Goal: Contribute content: Contribute content

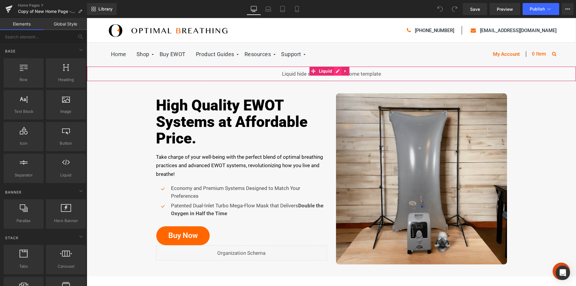
click at [337, 71] on icon at bounding box center [337, 71] width 4 height 5
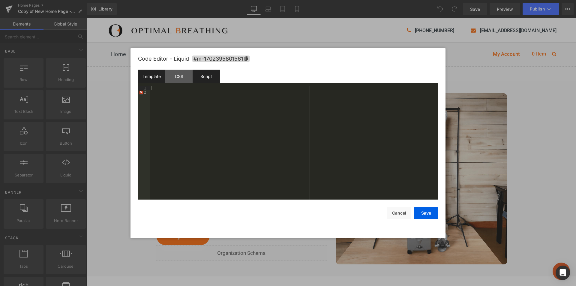
click at [205, 77] on div "Script" at bounding box center [206, 77] width 27 height 14
click at [182, 77] on div "CSS" at bounding box center [178, 77] width 27 height 14
click at [206, 77] on div "Script" at bounding box center [206, 77] width 27 height 14
click at [155, 77] on div "Template" at bounding box center [151, 77] width 27 height 14
click at [182, 77] on div "CSS" at bounding box center [178, 77] width 27 height 14
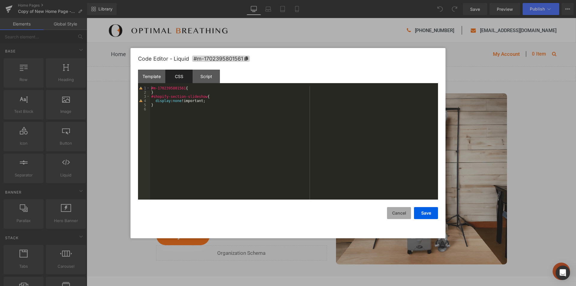
click at [403, 214] on button "Cancel" at bounding box center [399, 213] width 24 height 12
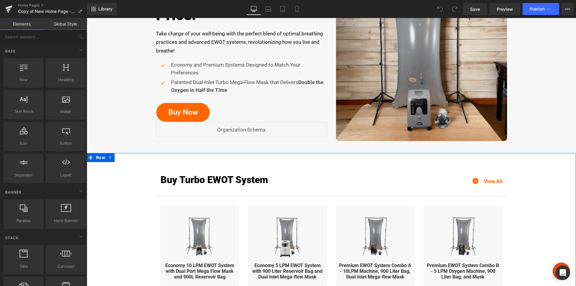
scroll to position [180, 0]
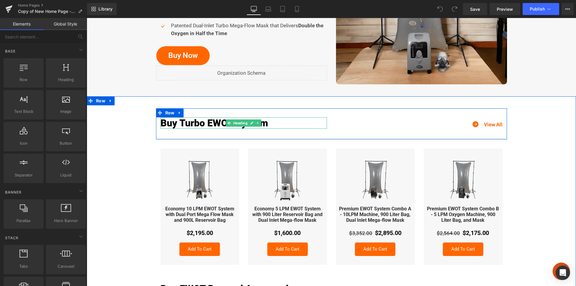
click at [211, 122] on h2 "Buy Turbo EWOT System" at bounding box center [244, 122] width 167 height 11
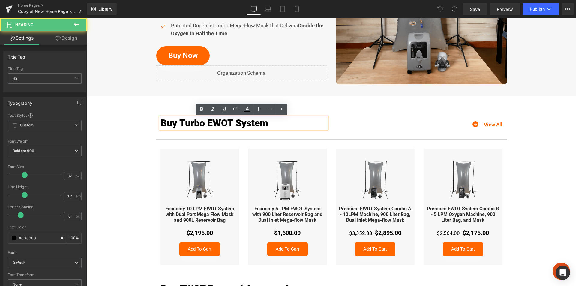
click at [192, 122] on h2 "Buy Turbo EWOT System" at bounding box center [244, 122] width 167 height 11
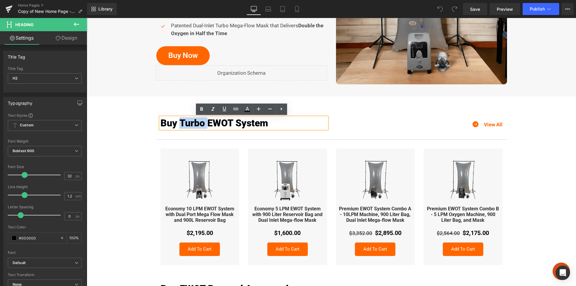
drag, startPoint x: 176, startPoint y: 122, endPoint x: 205, endPoint y: 123, distance: 28.2
click at [205, 123] on h2 "Buy Turbo EWOT System" at bounding box center [244, 122] width 167 height 11
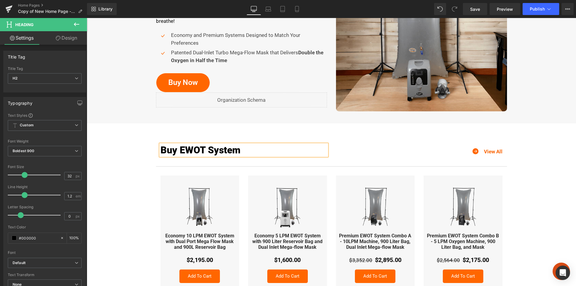
scroll to position [0, 0]
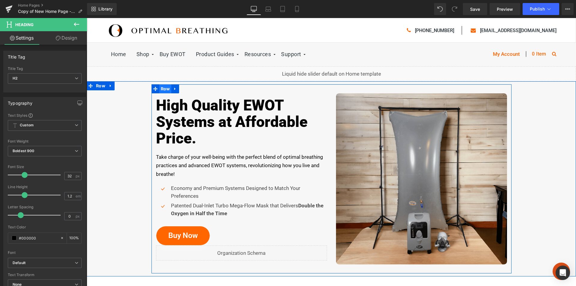
click at [163, 89] on span "Row" at bounding box center [165, 88] width 12 height 9
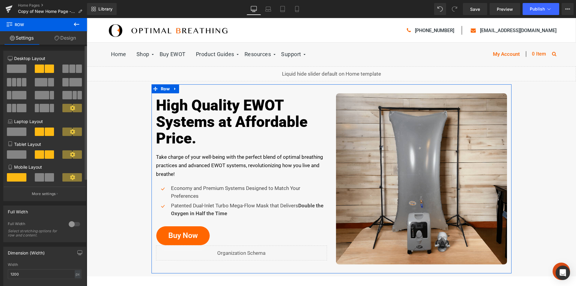
click at [73, 223] on div at bounding box center [74, 224] width 14 height 10
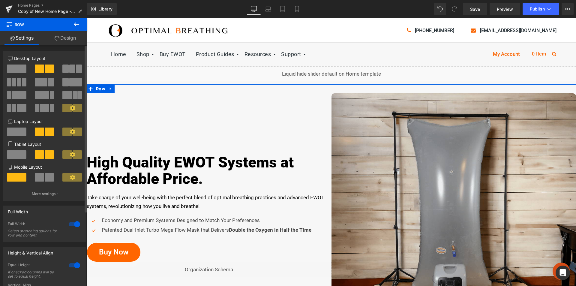
click at [71, 224] on div at bounding box center [74, 224] width 14 height 10
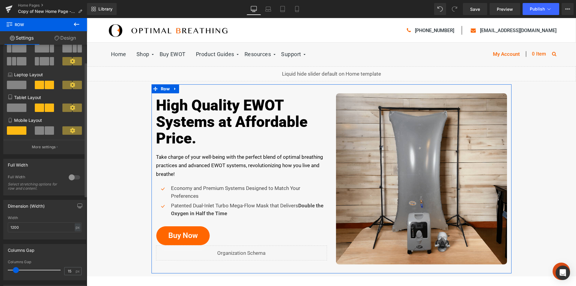
scroll to position [60, 0]
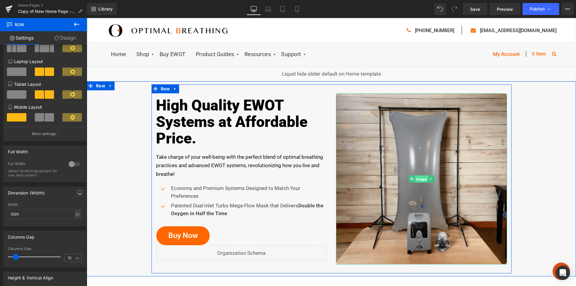
click at [420, 179] on span "Image" at bounding box center [421, 178] width 13 height 7
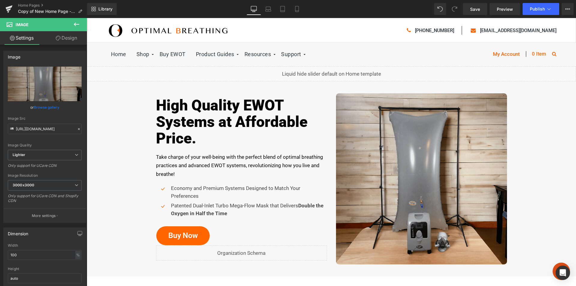
click at [76, 22] on icon at bounding box center [76, 24] width 7 height 7
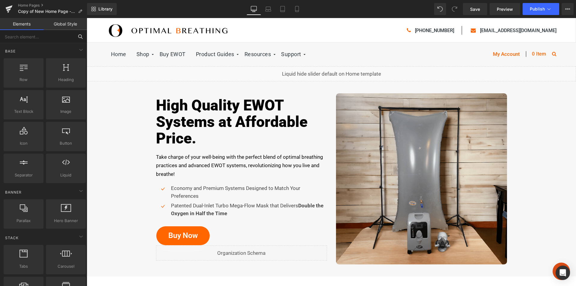
click at [37, 36] on input "text" at bounding box center [37, 36] width 74 height 13
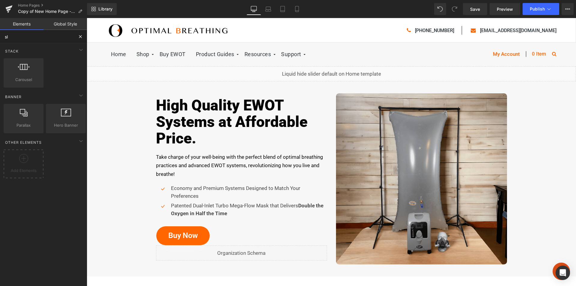
type input "sli"
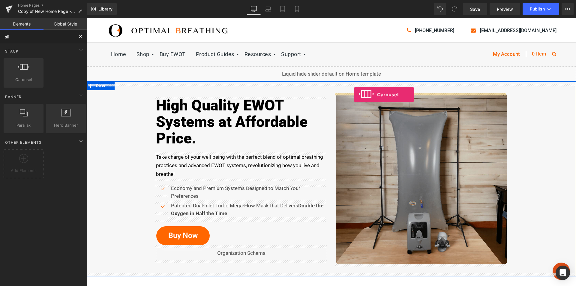
drag, startPoint x: 111, startPoint y: 94, endPoint x: 354, endPoint y: 95, distance: 243.0
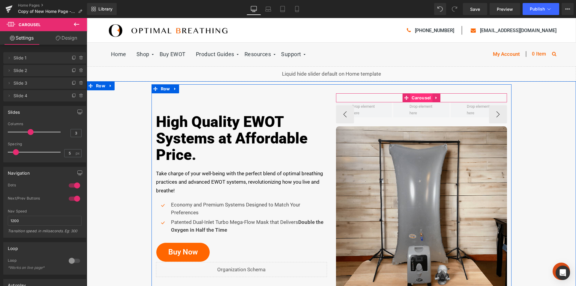
click at [416, 98] on span "Carousel" at bounding box center [421, 97] width 22 height 9
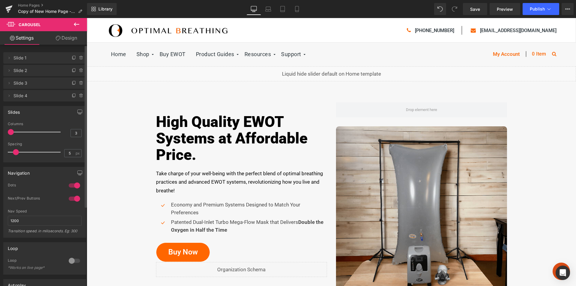
drag, startPoint x: 29, startPoint y: 131, endPoint x: 5, endPoint y: 131, distance: 24.0
click at [5, 131] on div "3 Columns 3 3 Columns 3 3 Columns 3 1 Columns 1 5px Spacing 5 px 5px Spacing 5 …" at bounding box center [45, 142] width 82 height 40
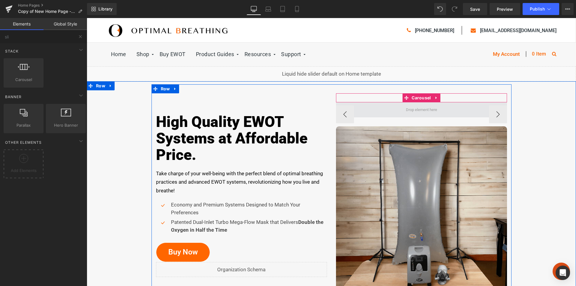
click at [419, 110] on span at bounding box center [421, 110] width 35 height 10
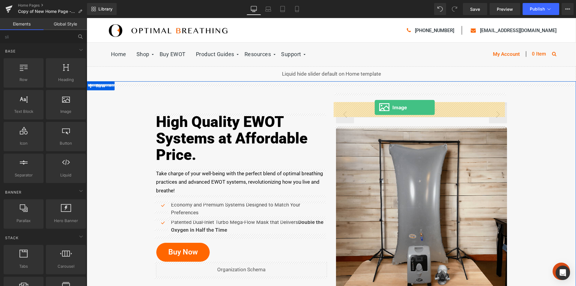
drag, startPoint x: 153, startPoint y: 125, endPoint x: 375, endPoint y: 107, distance: 222.1
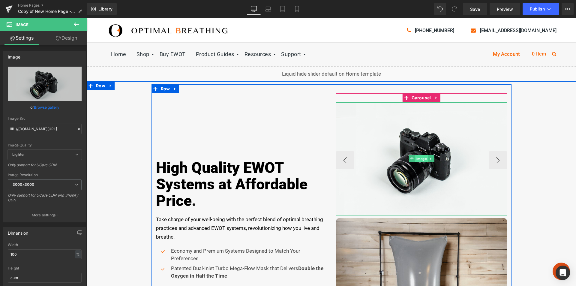
click at [418, 158] on span "Image" at bounding box center [421, 158] width 13 height 7
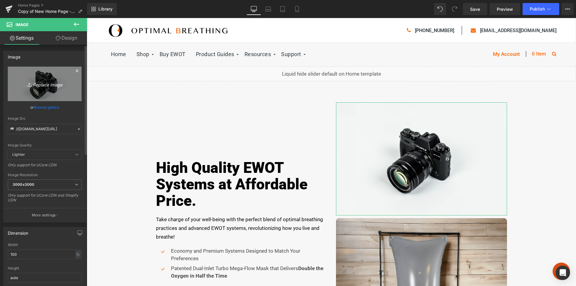
click at [42, 84] on icon "Replace Image" at bounding box center [45, 84] width 48 height 8
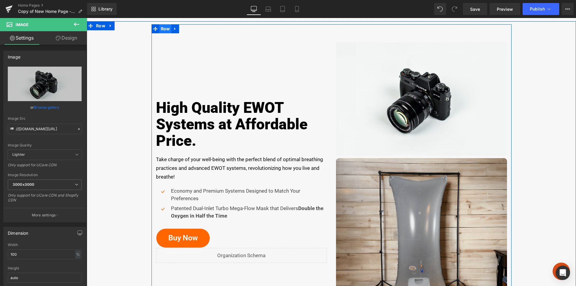
click at [163, 30] on span "Row" at bounding box center [165, 28] width 12 height 9
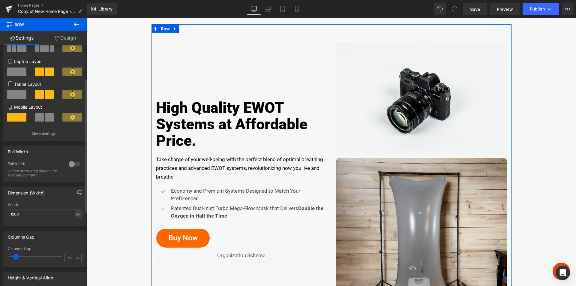
click at [76, 215] on div "px" at bounding box center [78, 214] width 6 height 8
click at [76, 223] on li "%" at bounding box center [78, 223] width 8 height 9
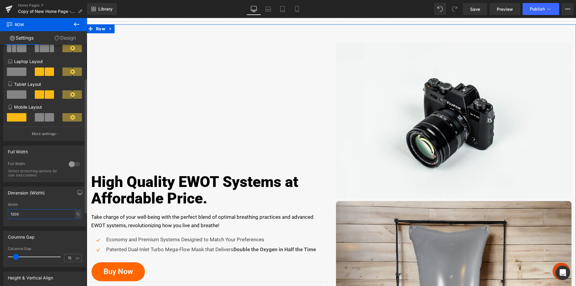
click at [17, 214] on input "1200" at bounding box center [45, 214] width 74 height 10
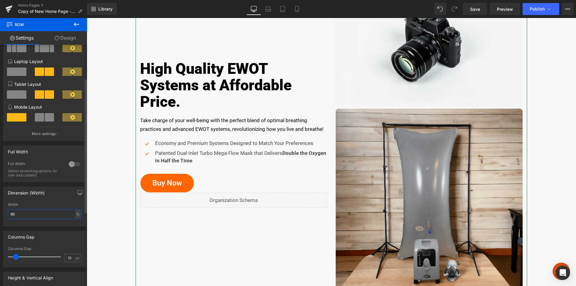
drag, startPoint x: 25, startPoint y: 215, endPoint x: 0, endPoint y: 215, distance: 25.2
click at [0, 215] on div "Dimension (Width) 1200px Width 80 % % px" at bounding box center [45, 204] width 90 height 44
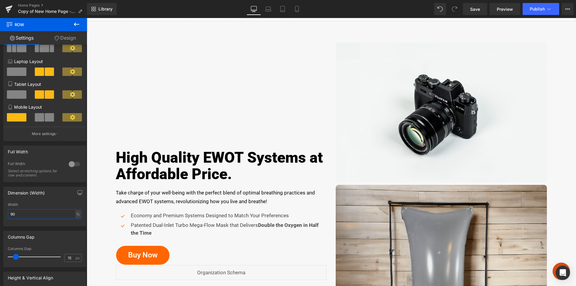
type input "90"
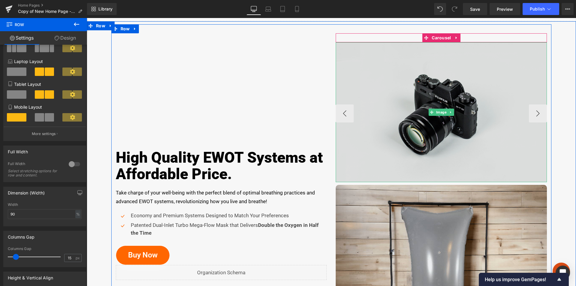
click at [404, 134] on img at bounding box center [441, 112] width 211 height 140
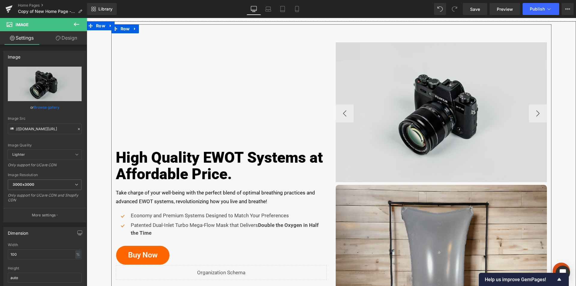
click at [429, 115] on div "Image" at bounding box center [441, 112] width 211 height 140
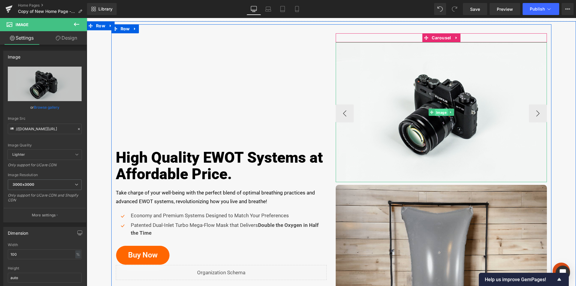
click at [438, 113] on span "Image" at bounding box center [441, 112] width 13 height 7
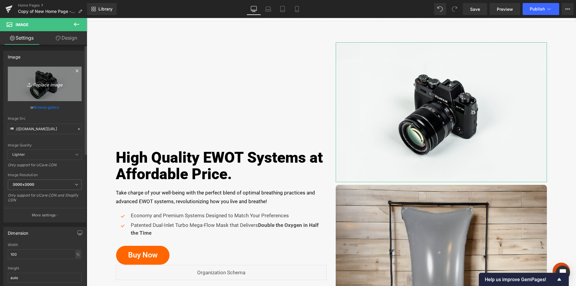
click at [48, 87] on icon "Replace Image" at bounding box center [45, 84] width 48 height 8
type input "C:\fakepath\ewot-system-1.jpg"
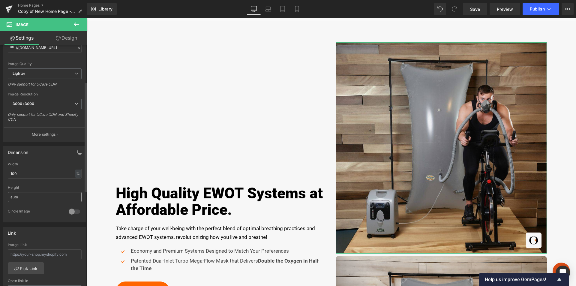
scroll to position [90, 0]
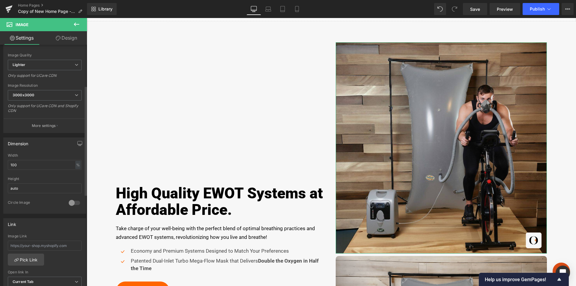
click at [76, 203] on div at bounding box center [74, 203] width 14 height 10
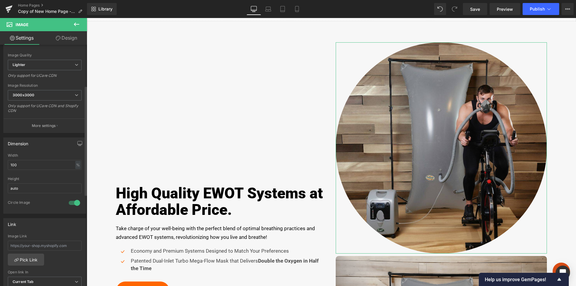
drag, startPoint x: 76, startPoint y: 203, endPoint x: 71, endPoint y: 203, distance: 4.5
click at [71, 203] on div at bounding box center [74, 203] width 14 height 10
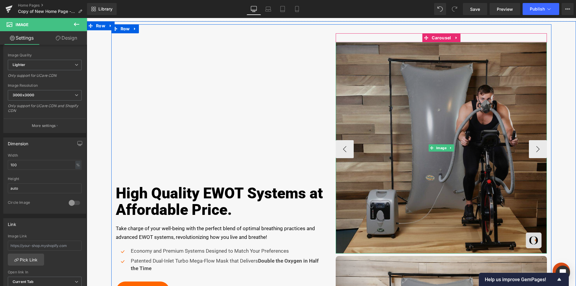
click at [418, 98] on img at bounding box center [441, 147] width 211 height 211
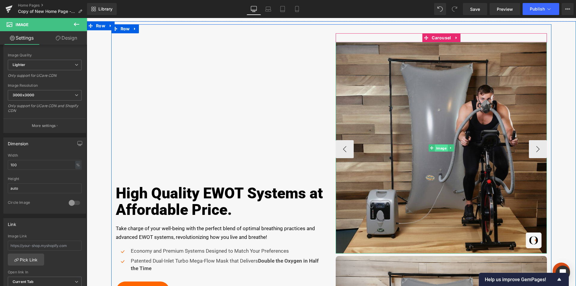
click at [438, 147] on span "Image" at bounding box center [441, 147] width 13 height 7
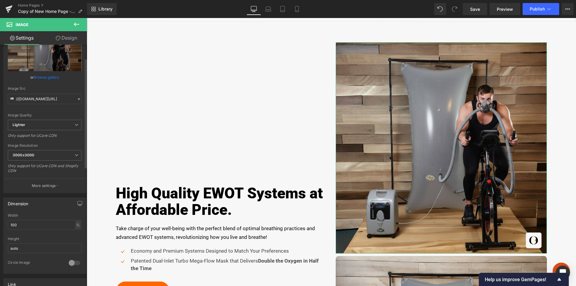
scroll to position [0, 0]
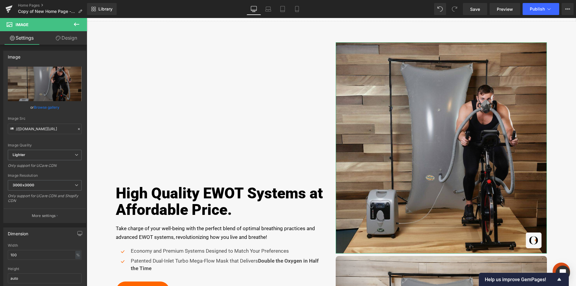
click at [70, 38] on link "Design" at bounding box center [67, 38] width 44 height 14
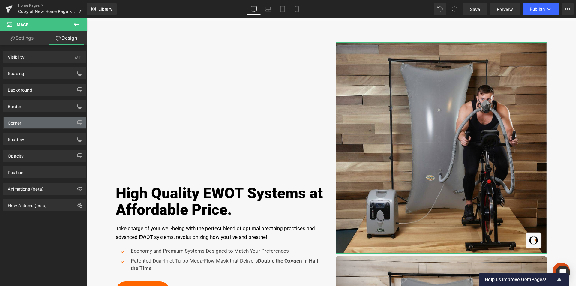
click at [32, 120] on div "Corner" at bounding box center [45, 122] width 82 height 11
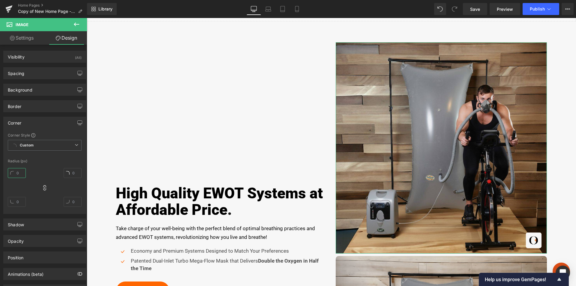
click at [15, 173] on input "text" at bounding box center [17, 173] width 18 height 10
type input "10"
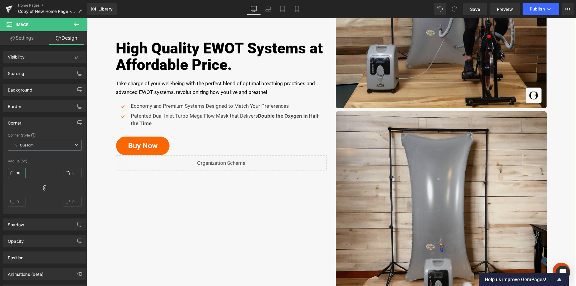
scroll to position [210, 0]
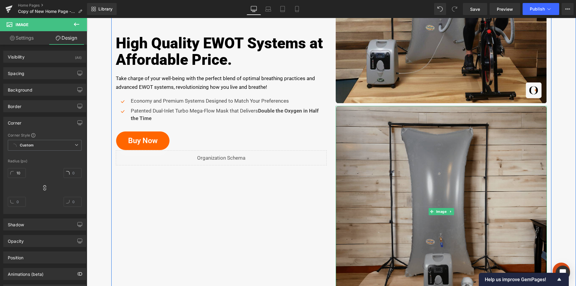
click at [534, 148] on img at bounding box center [441, 211] width 211 height 211
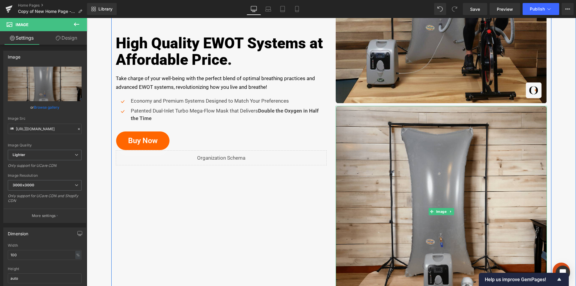
click at [449, 211] on icon at bounding box center [450, 212] width 3 height 4
click at [452, 212] on icon at bounding box center [453, 212] width 3 height 4
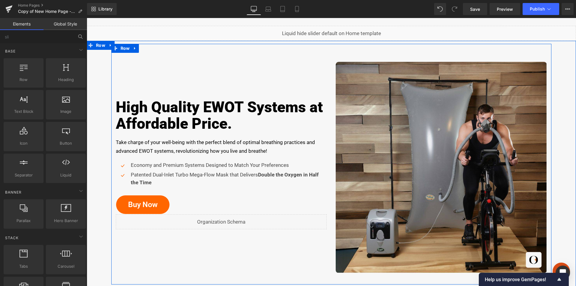
scroll to position [30, 0]
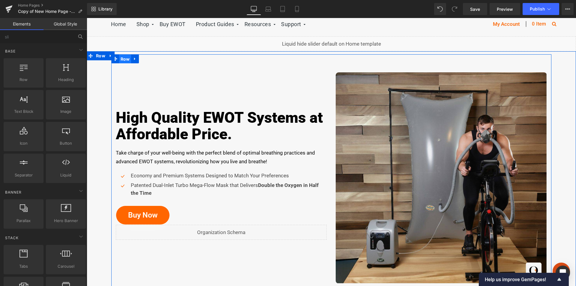
click at [122, 59] on span "Row" at bounding box center [125, 59] width 12 height 9
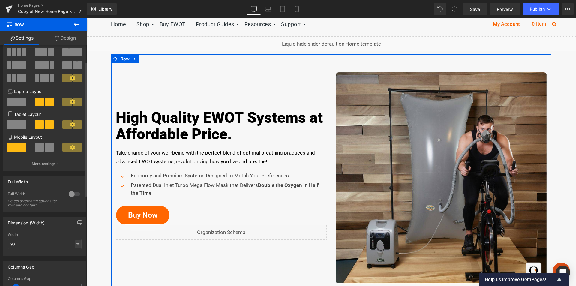
click at [76, 245] on div "%" at bounding box center [77, 244] width 5 height 8
click at [75, 261] on li "px" at bounding box center [78, 262] width 8 height 9
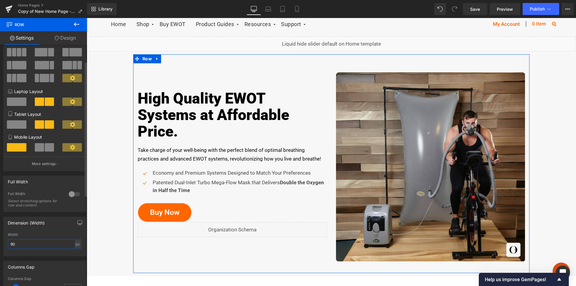
click at [30, 245] on input "90" at bounding box center [45, 244] width 74 height 10
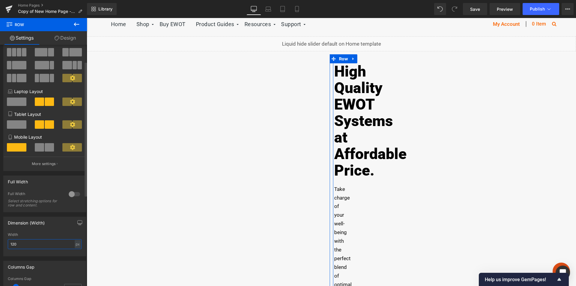
type input "1200"
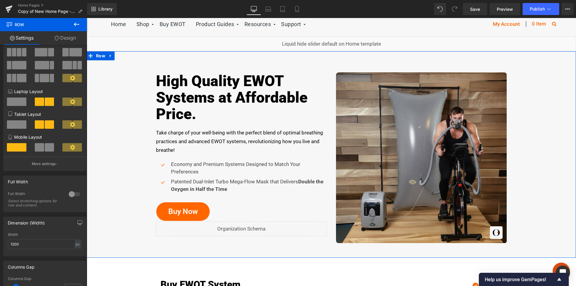
click at [547, 170] on div "High Quality EWOT Systems at Affordable Price . Heading Take charge of your wel…" at bounding box center [331, 154] width 489 height 201
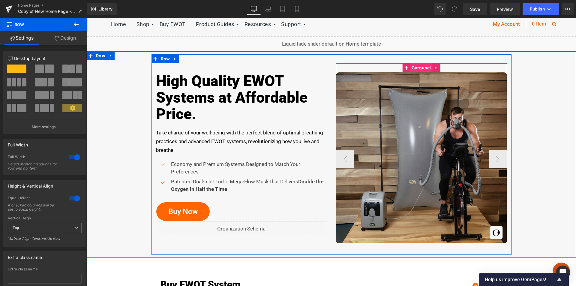
click at [421, 68] on span "Carousel" at bounding box center [421, 67] width 22 height 9
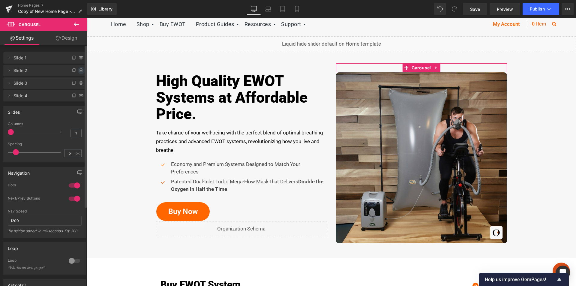
click at [79, 70] on icon at bounding box center [81, 70] width 5 height 5
click at [77, 70] on button "Delete" at bounding box center [74, 71] width 19 height 8
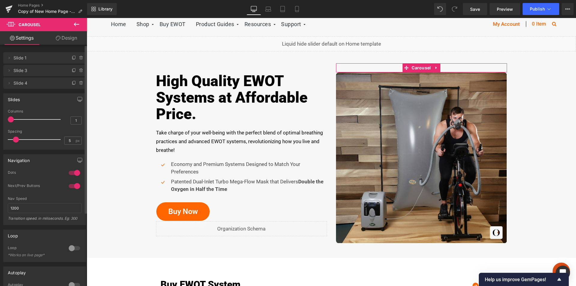
click at [80, 70] on icon at bounding box center [81, 70] width 2 height 3
click at [77, 70] on button "Delete" at bounding box center [74, 71] width 19 height 8
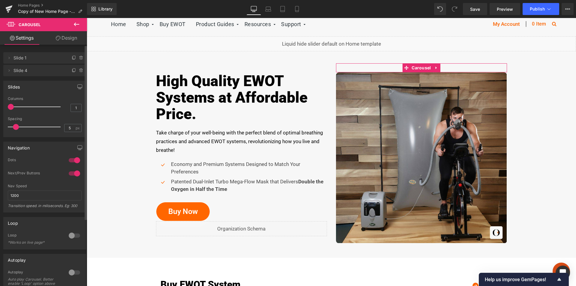
click at [80, 70] on icon at bounding box center [81, 70] width 2 height 3
click at [77, 70] on button "Delete" at bounding box center [74, 71] width 19 height 8
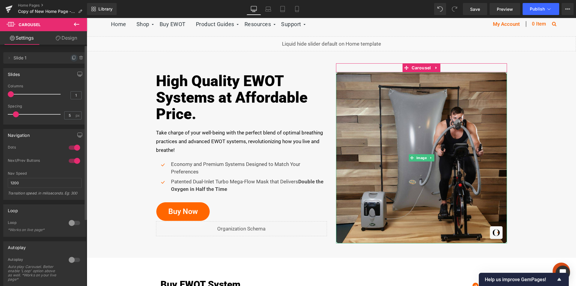
click at [72, 57] on icon at bounding box center [74, 58] width 5 height 5
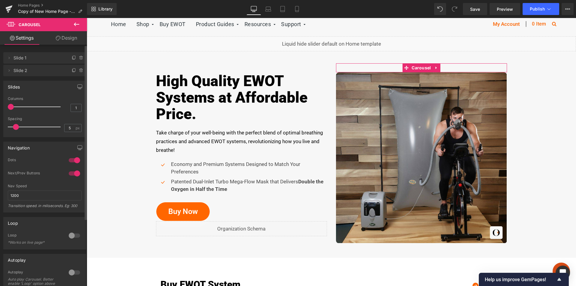
click at [18, 71] on span "Slide 2" at bounding box center [39, 70] width 50 height 11
click at [11, 71] on icon at bounding box center [9, 70] width 5 height 5
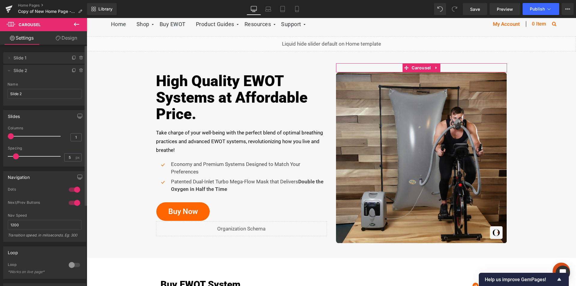
click at [20, 71] on span "Slide 2" at bounding box center [39, 70] width 50 height 11
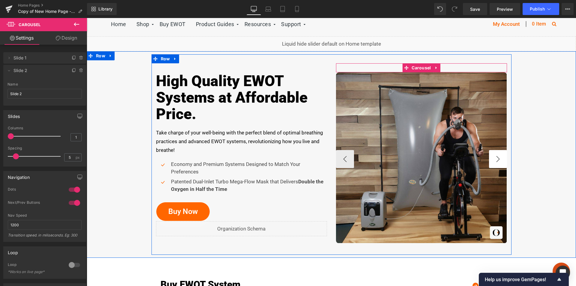
click at [492, 158] on button "›" at bounding box center [498, 159] width 18 height 18
click at [419, 157] on span "Image" at bounding box center [421, 157] width 13 height 7
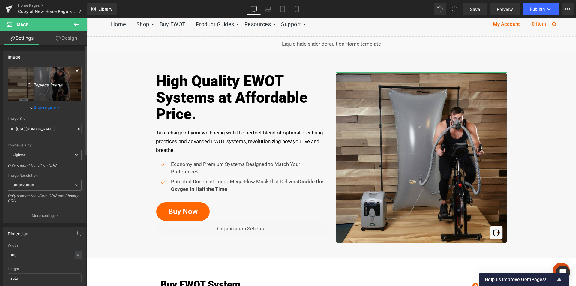
click at [35, 86] on icon "Replace Image" at bounding box center [45, 84] width 48 height 8
type input "C:\fakepath\ewot-system-2.jpg"
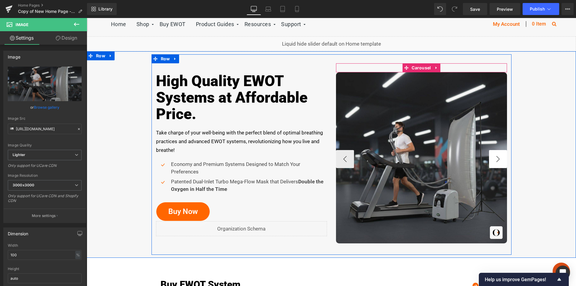
click at [497, 163] on button "›" at bounding box center [498, 159] width 18 height 18
click at [418, 157] on span "Image" at bounding box center [421, 157] width 13 height 7
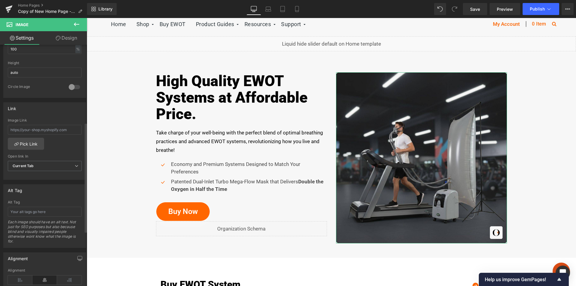
scroll to position [210, 0]
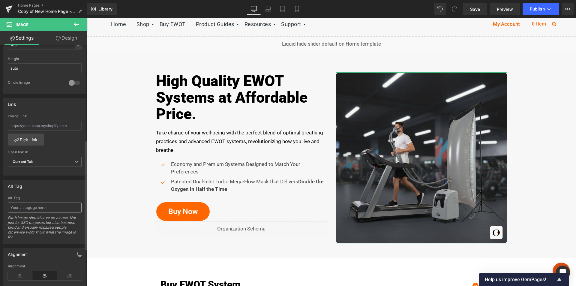
click at [36, 206] on input "text" at bounding box center [45, 208] width 74 height 10
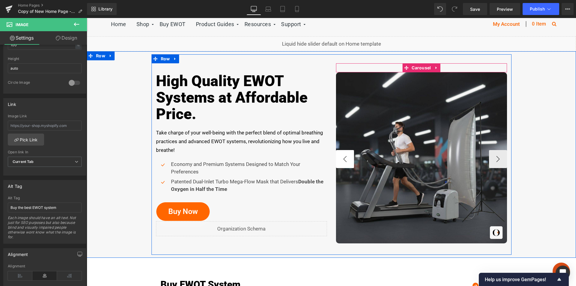
type input "Buy the best EWOT system"
click at [343, 162] on button "‹" at bounding box center [345, 159] width 18 height 18
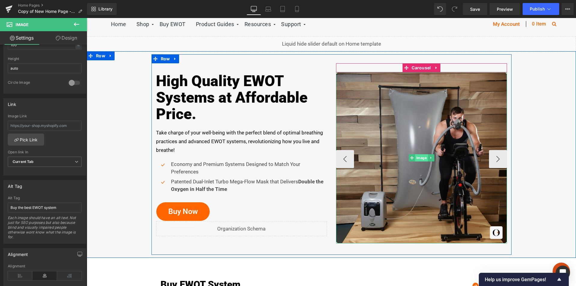
click at [419, 158] on span "Image" at bounding box center [421, 157] width 13 height 7
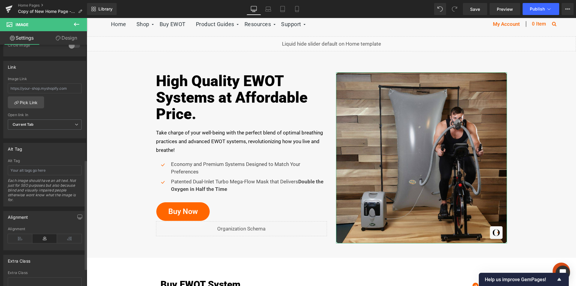
scroll to position [270, 0]
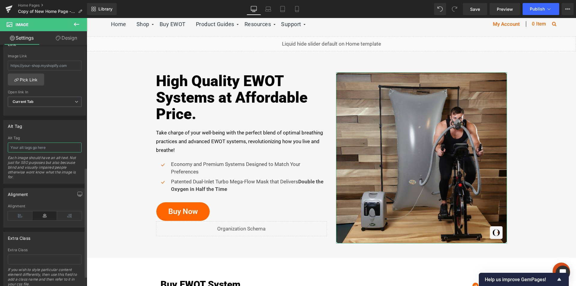
click at [31, 147] on input "text" at bounding box center [45, 148] width 74 height 10
type input "Affordable EWOT System"
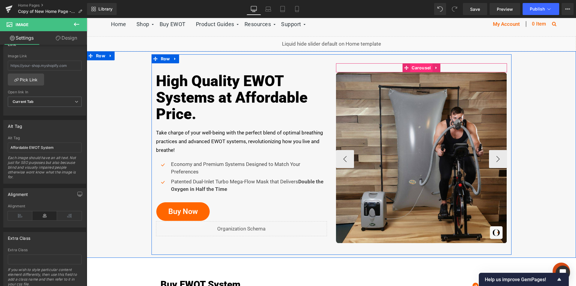
click at [416, 68] on span "Carousel" at bounding box center [421, 67] width 22 height 9
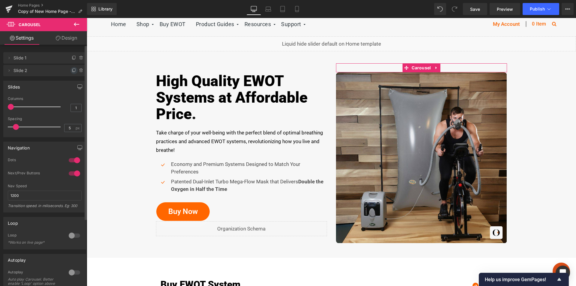
click at [72, 70] on icon at bounding box center [74, 70] width 5 height 5
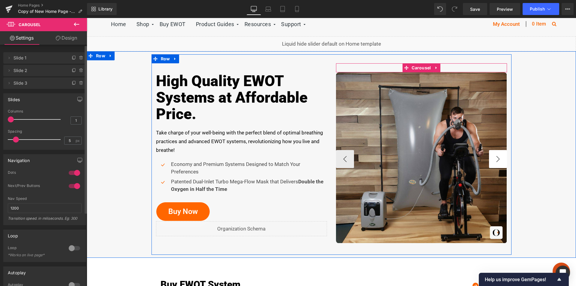
click at [495, 160] on button "›" at bounding box center [498, 159] width 18 height 18
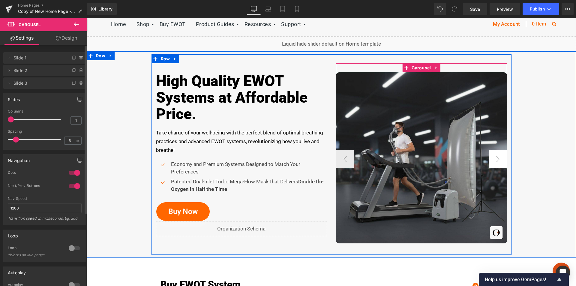
click at [495, 160] on button "›" at bounding box center [498, 159] width 18 height 18
click at [418, 158] on span "Image" at bounding box center [421, 157] width 13 height 7
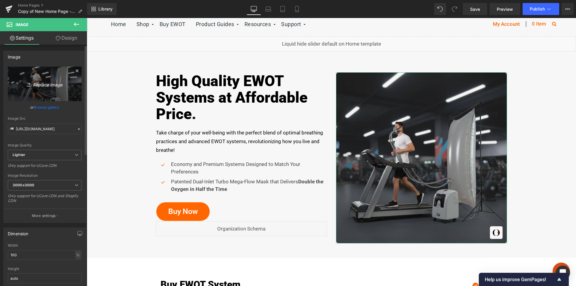
click at [45, 86] on icon "Replace Image" at bounding box center [45, 84] width 48 height 8
type input "C:\fakepath\ewot-system-3.jpg"
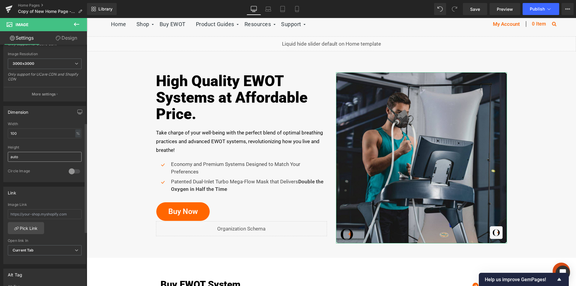
scroll to position [180, 0]
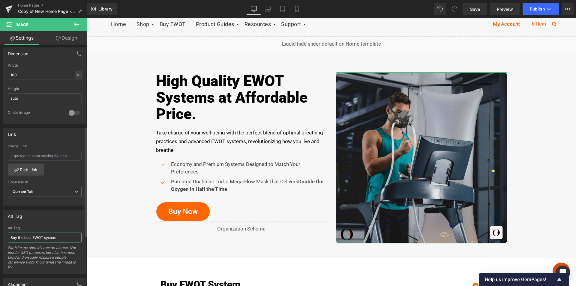
click at [27, 240] on input "Buy the best EWOT system" at bounding box center [45, 238] width 74 height 10
drag, startPoint x: 8, startPoint y: 237, endPoint x: 0, endPoint y: 237, distance: 7.5
click at [0, 237] on div "Alt Tag Buy the best EWOT system Alt Tag Buy the best EWOT system Each image sh…" at bounding box center [45, 240] width 90 height 68
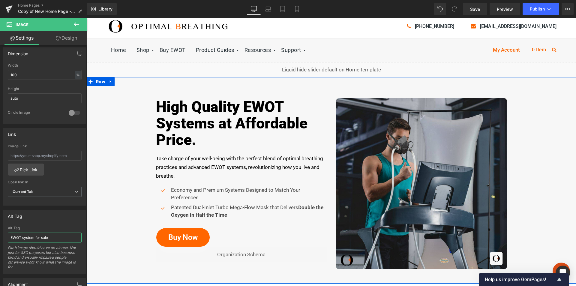
scroll to position [30, 0]
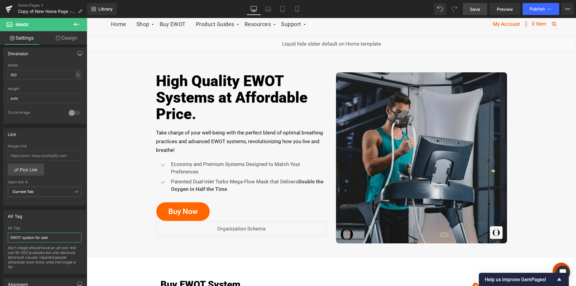
type input "EWOT system for sale"
click at [473, 8] on span "Save" at bounding box center [475, 9] width 10 height 6
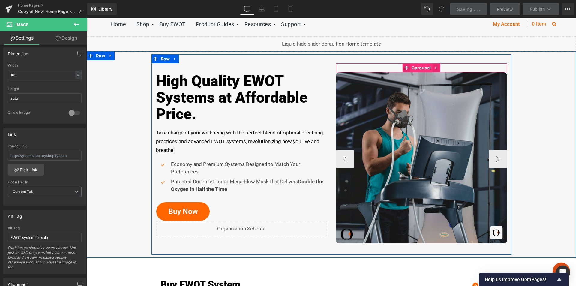
click at [414, 68] on span "Carousel" at bounding box center [421, 67] width 22 height 9
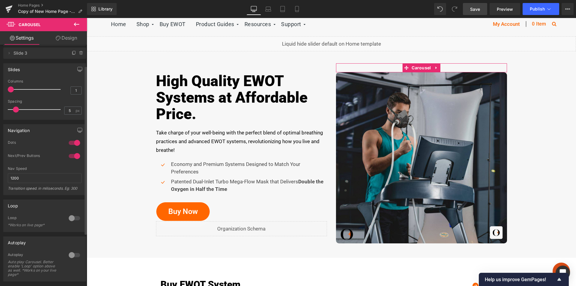
click at [75, 218] on div at bounding box center [74, 218] width 14 height 10
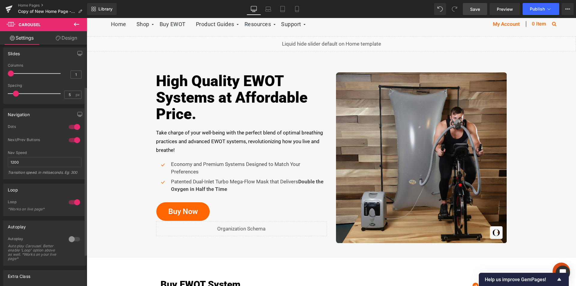
scroll to position [60, 0]
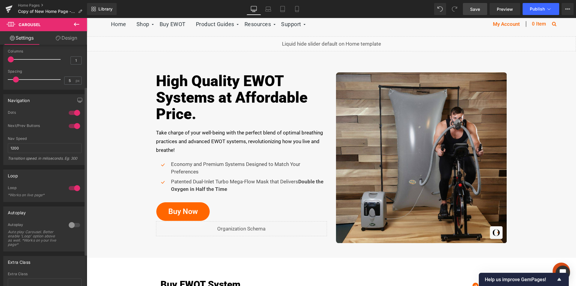
click at [75, 226] on div at bounding box center [74, 225] width 14 height 10
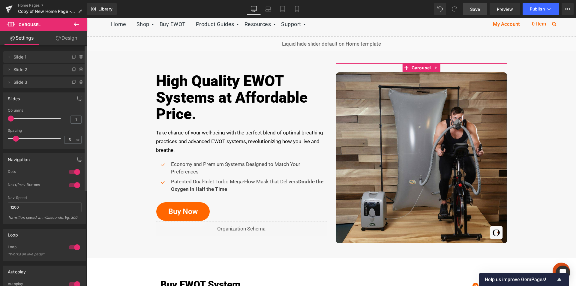
scroll to position [0, 0]
click at [475, 11] on span "Save" at bounding box center [475, 9] width 10 height 6
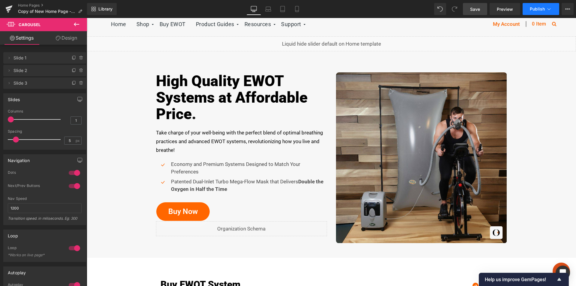
click at [542, 7] on span "Publish" at bounding box center [537, 9] width 15 height 5
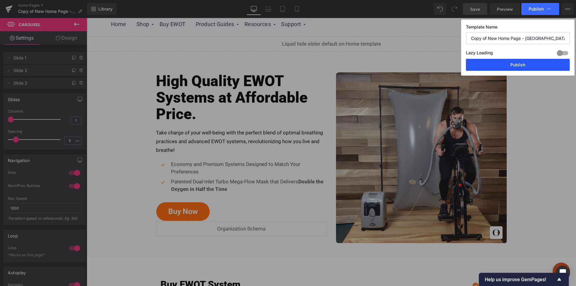
click at [518, 68] on button "Publish" at bounding box center [518, 65] width 104 height 12
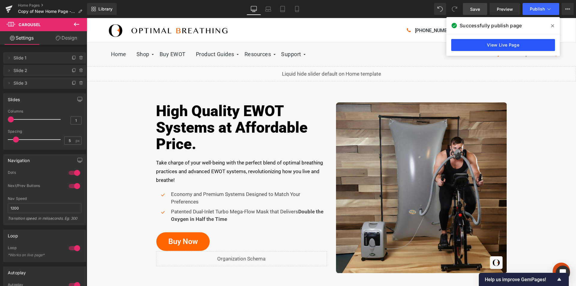
click at [527, 45] on link "View Live Page" at bounding box center [503, 45] width 104 height 12
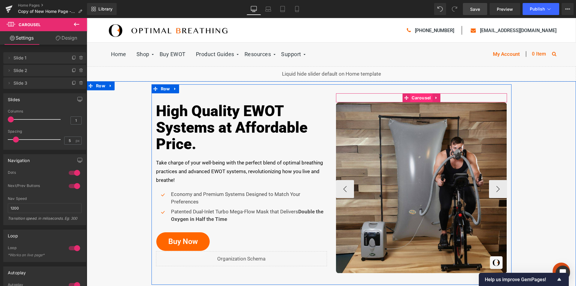
click at [416, 97] on span "Carousel" at bounding box center [421, 97] width 22 height 9
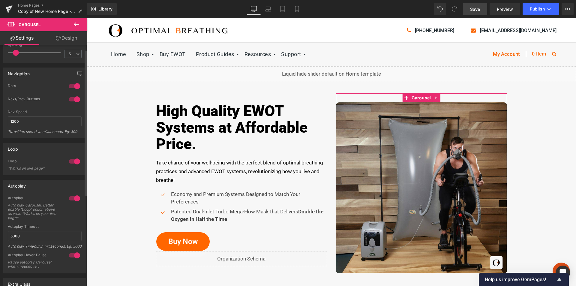
scroll to position [90, 0]
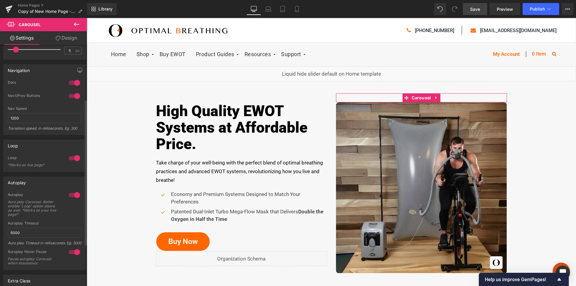
click at [67, 158] on div at bounding box center [74, 158] width 14 height 10
click at [479, 8] on span "Save" at bounding box center [475, 9] width 10 height 6
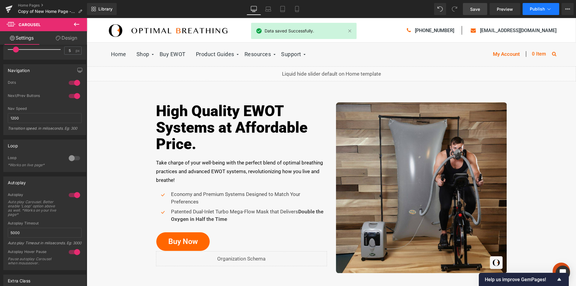
click at [547, 7] on icon at bounding box center [549, 9] width 6 height 6
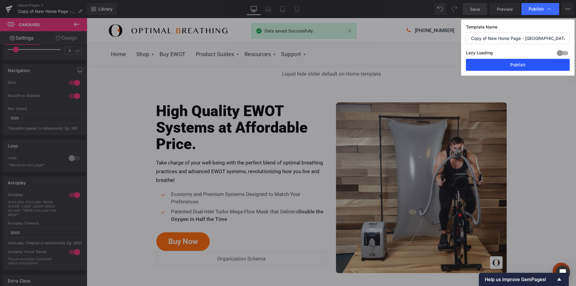
drag, startPoint x: 532, startPoint y: 65, endPoint x: 302, endPoint y: 81, distance: 230.1
click at [532, 65] on button "Publish" at bounding box center [518, 65] width 104 height 12
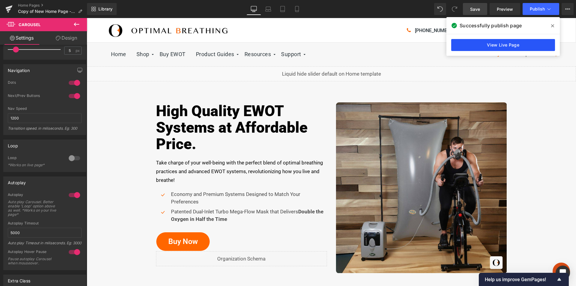
click at [506, 45] on link "View Live Page" at bounding box center [503, 45] width 104 height 12
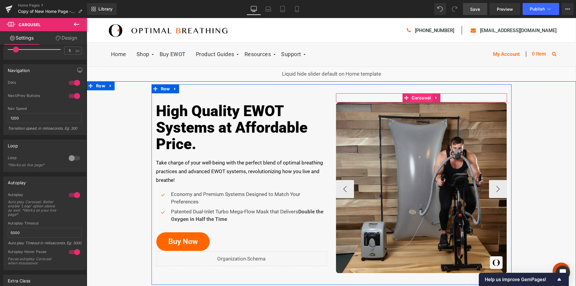
click at [419, 100] on span "Carousel" at bounding box center [421, 97] width 22 height 9
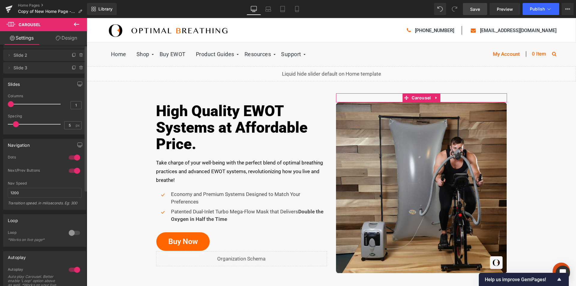
scroll to position [0, 0]
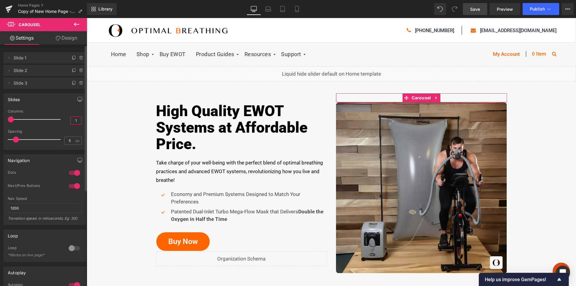
click at [76, 120] on input "1" at bounding box center [76, 121] width 11 height 8
drag, startPoint x: 76, startPoint y: 120, endPoint x: 68, endPoint y: 119, distance: 7.8
click at [68, 119] on div "Columns 1" at bounding box center [45, 119] width 74 height 20
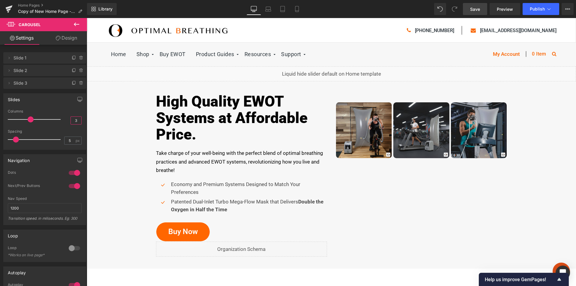
type input "3"
click at [474, 5] on link "Save" at bounding box center [475, 9] width 24 height 12
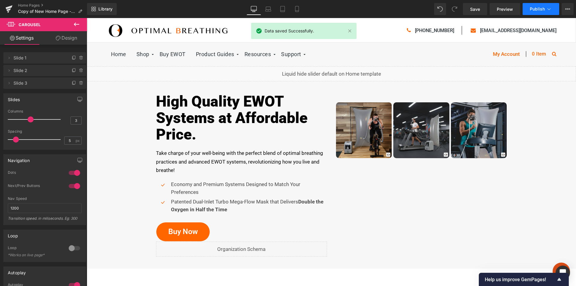
click at [544, 9] on span "Publish" at bounding box center [537, 9] width 15 height 5
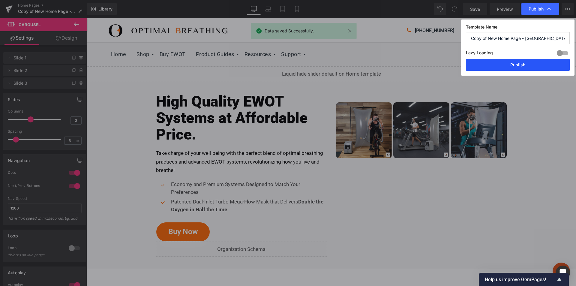
click at [519, 62] on button "Publish" at bounding box center [518, 65] width 104 height 12
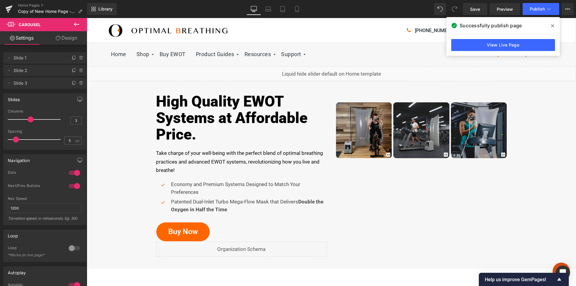
click at [555, 26] on span at bounding box center [553, 26] width 10 height 10
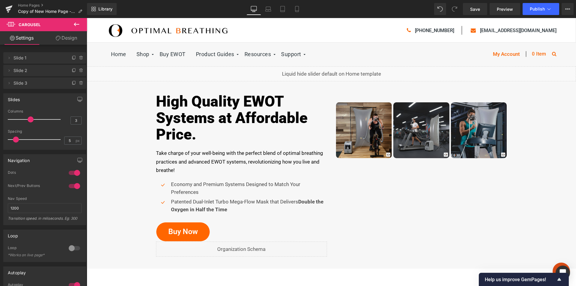
click at [79, 25] on icon at bounding box center [76, 25] width 5 height 4
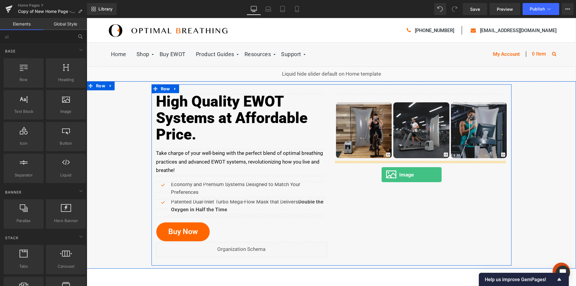
drag, startPoint x: 151, startPoint y: 118, endPoint x: 382, endPoint y: 175, distance: 237.5
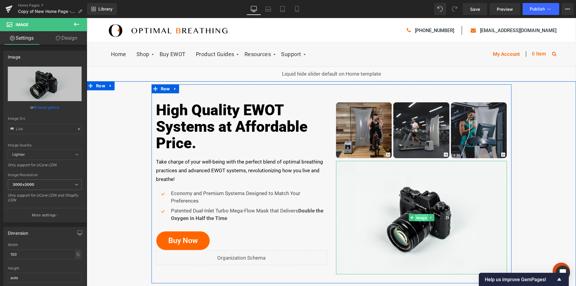
click at [421, 219] on span "Image" at bounding box center [421, 217] width 13 height 7
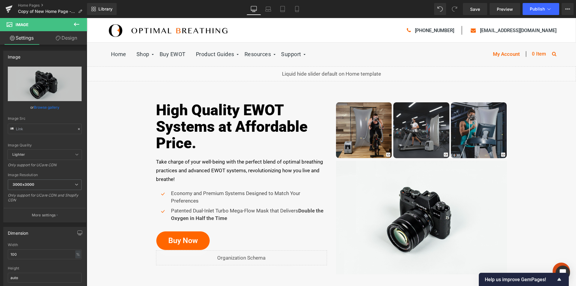
click at [76, 23] on icon at bounding box center [76, 24] width 7 height 7
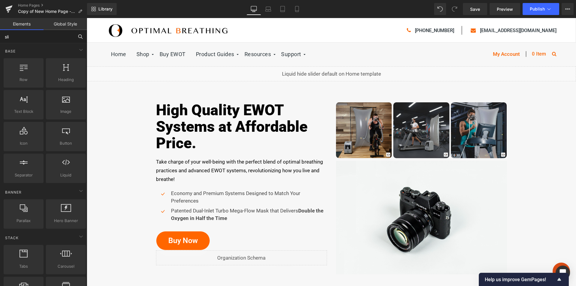
click at [36, 38] on input "sli" at bounding box center [37, 36] width 74 height 13
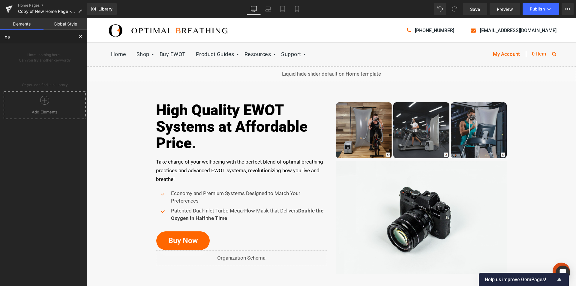
type input "g"
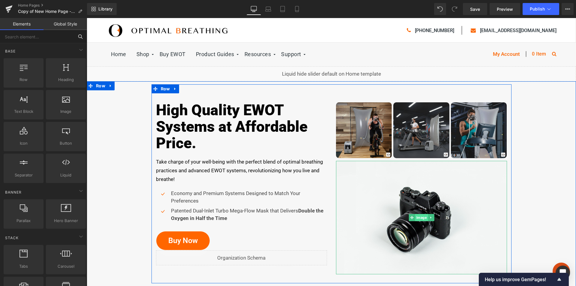
click at [418, 220] on span "Image" at bounding box center [421, 217] width 13 height 7
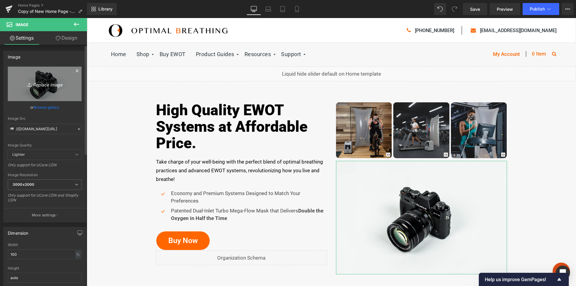
click at [41, 95] on link "Replace Image" at bounding box center [45, 84] width 74 height 35
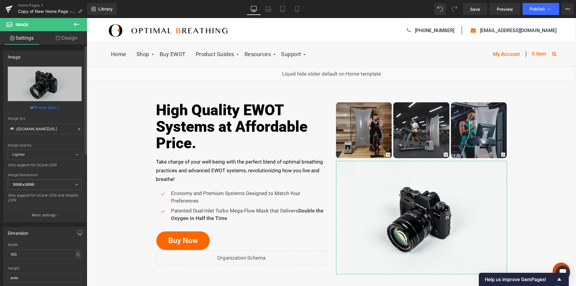
click at [48, 107] on link "Browse gallery" at bounding box center [47, 107] width 26 height 11
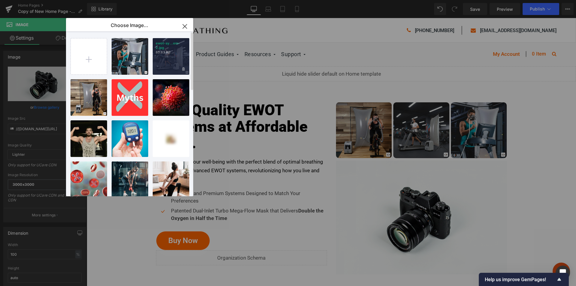
click at [167, 56] on div "ewot-sy...em-2.jpg 85.63 KB" at bounding box center [171, 56] width 37 height 37
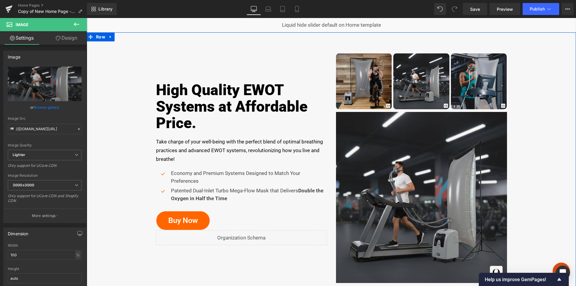
scroll to position [60, 0]
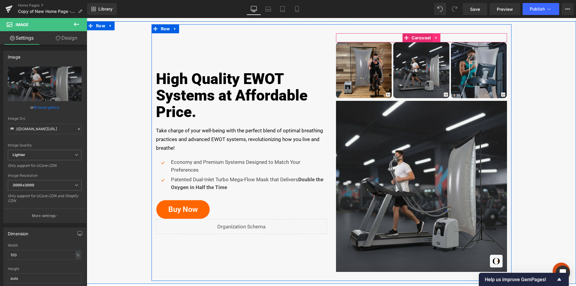
click at [435, 36] on icon at bounding box center [436, 37] width 4 height 5
click at [438, 38] on icon at bounding box center [440, 37] width 4 height 5
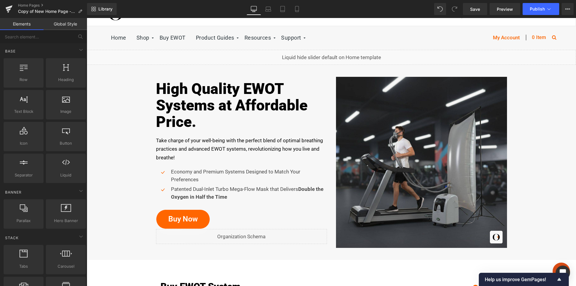
scroll to position [0, 0]
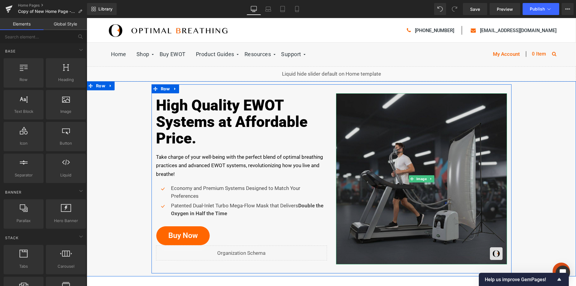
click at [451, 191] on img at bounding box center [421, 178] width 171 height 171
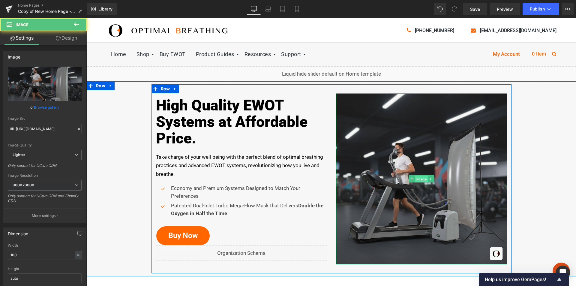
click at [415, 181] on span "Image" at bounding box center [421, 178] width 13 height 7
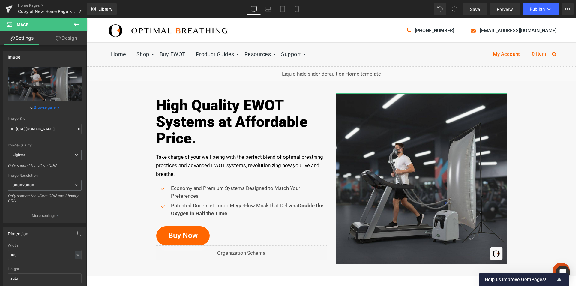
click at [57, 37] on icon at bounding box center [58, 38] width 5 height 5
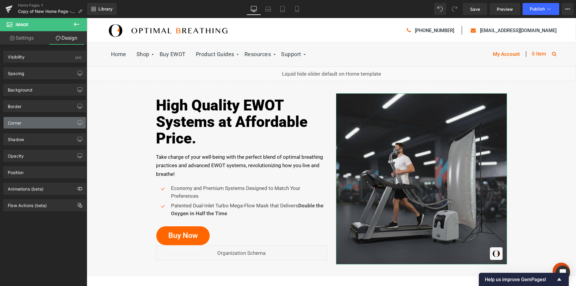
click at [27, 120] on div "Corner" at bounding box center [45, 122] width 82 height 11
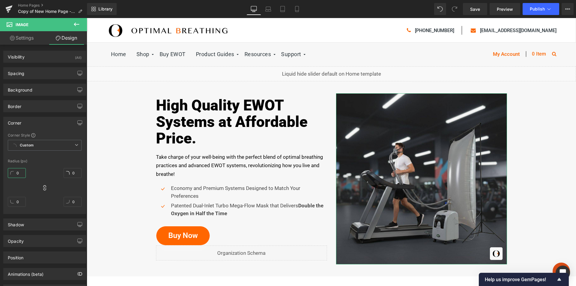
click at [15, 170] on input "0" at bounding box center [17, 173] width 18 height 10
type input "10"
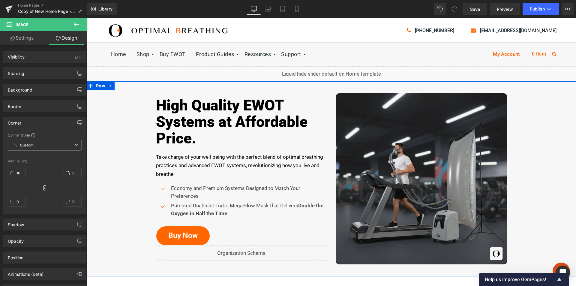
click at [551, 136] on div "High Quality EWOT Systems at Affordable Price . Heading Take charge of your wel…" at bounding box center [331, 178] width 489 height 189
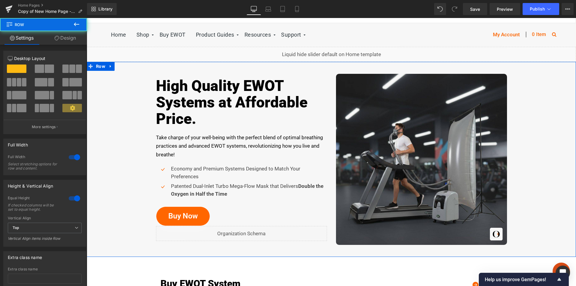
scroll to position [30, 0]
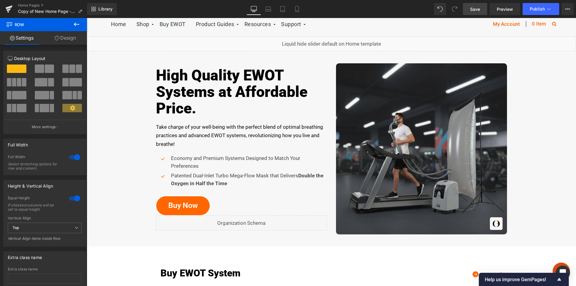
click at [481, 11] on link "Save" at bounding box center [475, 9] width 24 height 12
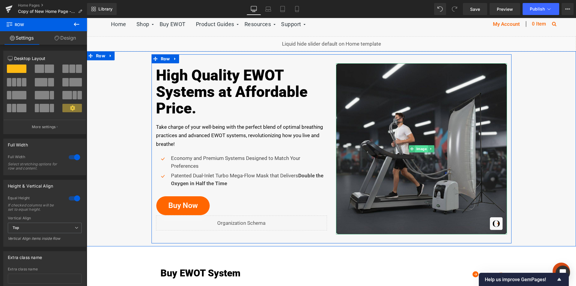
click at [420, 149] on span "Image" at bounding box center [421, 148] width 13 height 7
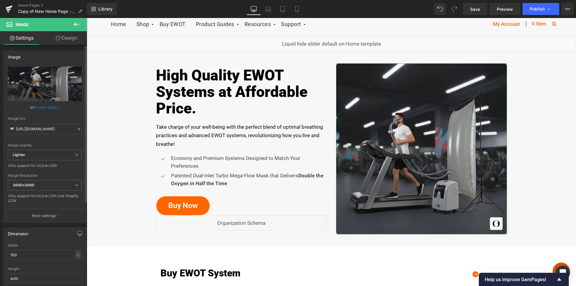
click at [50, 106] on link "Browse gallery" at bounding box center [47, 107] width 26 height 11
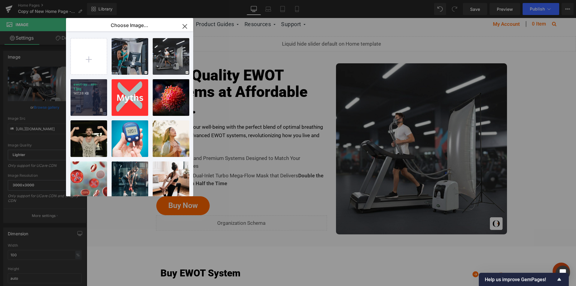
click at [95, 96] on div "ewot-sy...em-1.jpg 147.38 KB" at bounding box center [89, 97] width 37 height 37
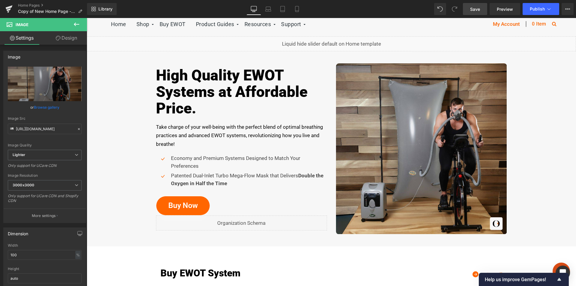
click at [474, 11] on span "Save" at bounding box center [475, 9] width 10 height 6
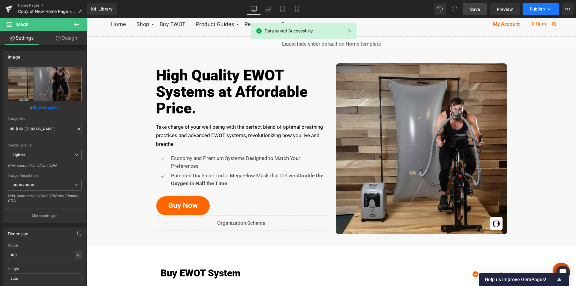
click at [543, 11] on span "Publish" at bounding box center [537, 9] width 15 height 5
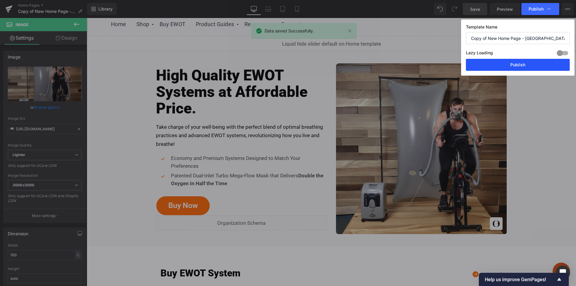
click at [530, 65] on button "Publish" at bounding box center [518, 65] width 104 height 12
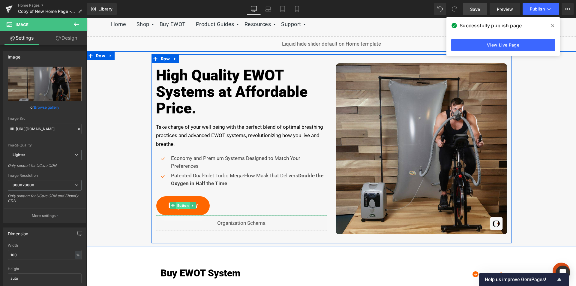
click at [179, 205] on span "Button" at bounding box center [183, 205] width 14 height 7
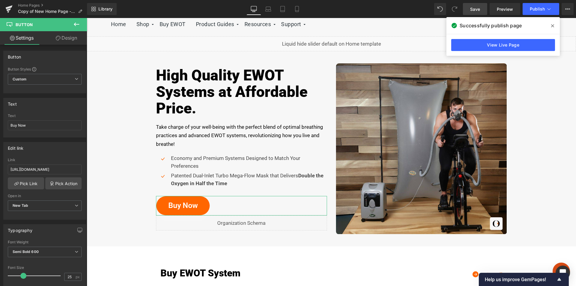
click at [70, 37] on link "Design" at bounding box center [67, 38] width 44 height 14
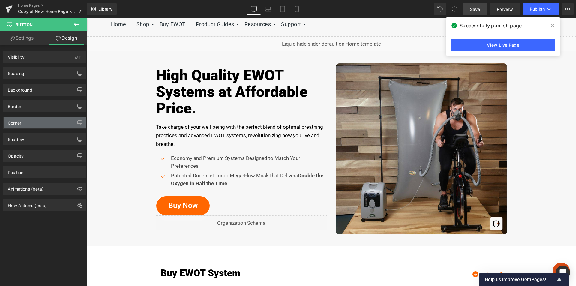
click at [17, 123] on div "Corner" at bounding box center [15, 121] width 14 height 8
click at [54, 123] on div "Corner" at bounding box center [45, 122] width 82 height 11
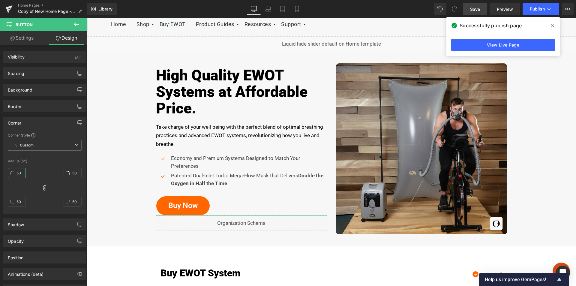
click at [18, 174] on input "50" at bounding box center [17, 173] width 18 height 10
type input "10"
click at [481, 11] on link "Save" at bounding box center [475, 9] width 24 height 12
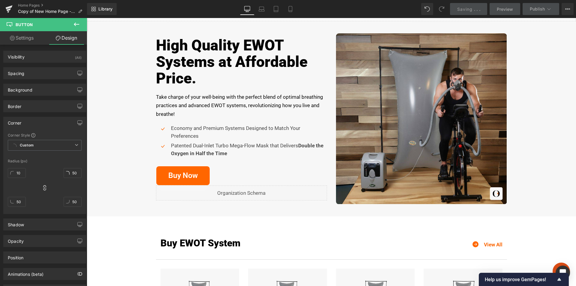
scroll to position [0, 0]
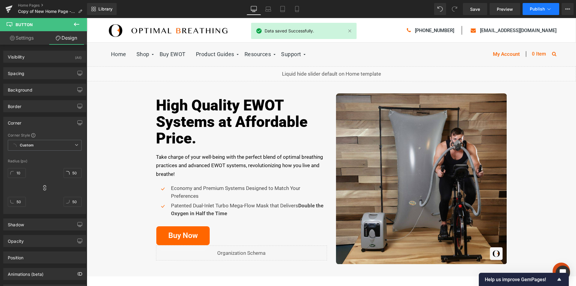
click at [545, 9] on span "Publish" at bounding box center [537, 9] width 15 height 5
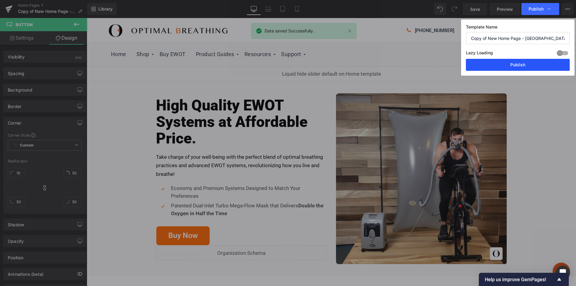
click at [518, 66] on button "Publish" at bounding box center [518, 65] width 104 height 12
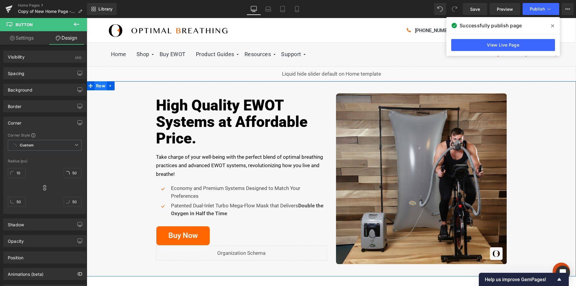
click at [98, 86] on span "Row" at bounding box center [101, 85] width 12 height 9
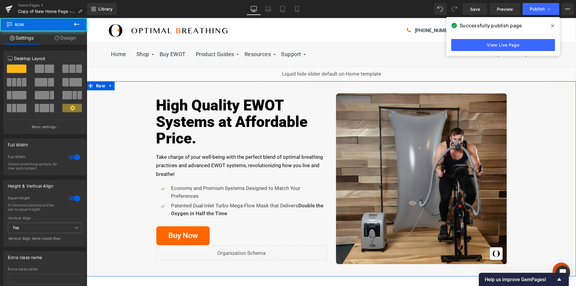
click at [67, 39] on link "Design" at bounding box center [66, 38] width 44 height 14
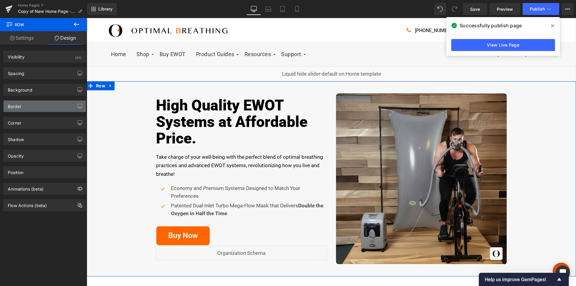
click at [36, 106] on div "Border" at bounding box center [45, 106] width 82 height 11
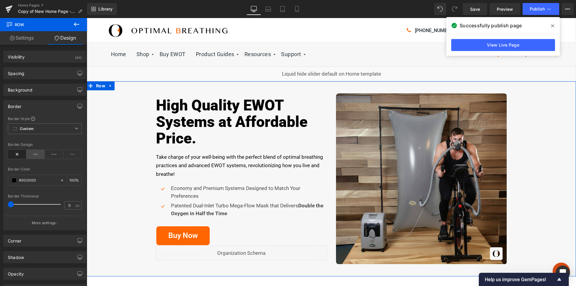
click at [33, 151] on icon at bounding box center [35, 154] width 19 height 9
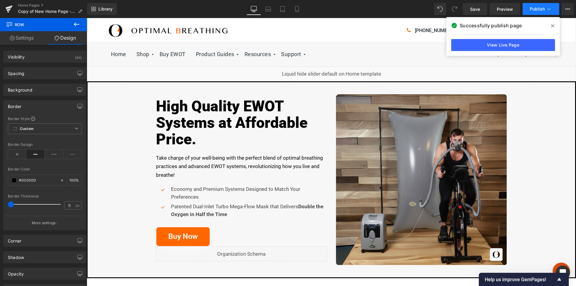
click at [536, 7] on span "Publish" at bounding box center [537, 9] width 15 height 5
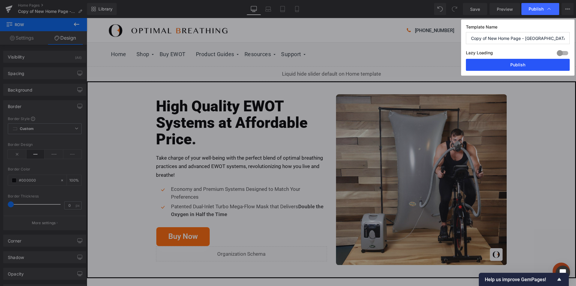
drag, startPoint x: 521, startPoint y: 65, endPoint x: 489, endPoint y: 189, distance: 127.6
click at [521, 65] on button "Publish" at bounding box center [518, 65] width 104 height 12
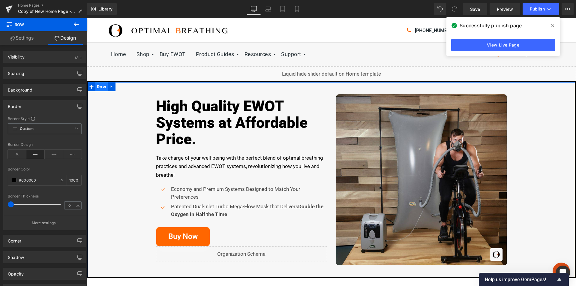
click at [98, 86] on span "Row" at bounding box center [101, 86] width 12 height 9
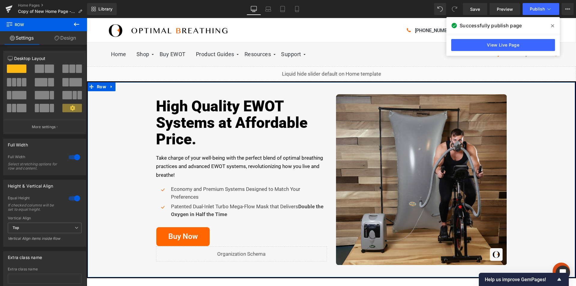
click at [67, 40] on link "Design" at bounding box center [66, 38] width 44 height 14
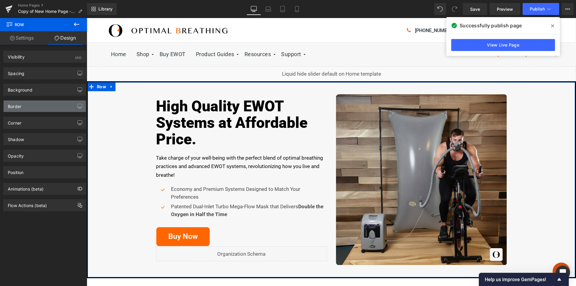
click at [20, 104] on div "Border" at bounding box center [15, 105] width 14 height 8
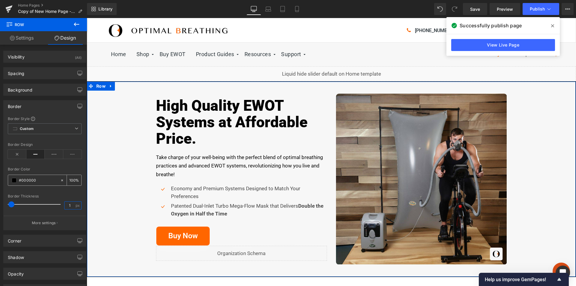
type input "1"
click at [14, 179] on span at bounding box center [14, 180] width 5 height 5
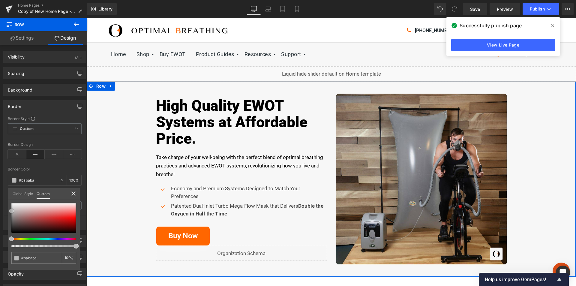
drag, startPoint x: 14, startPoint y: 211, endPoint x: 11, endPoint y: 211, distance: 3.6
click at [11, 211] on div at bounding box center [43, 218] width 65 height 30
drag, startPoint x: 10, startPoint y: 211, endPoint x: 9, endPoint y: 208, distance: 3.1
click at [9, 208] on span at bounding box center [11, 208] width 5 height 5
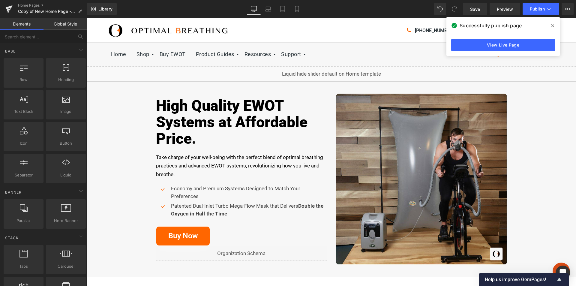
click at [99, 45] on div "Home Shop Shop All Turbo Oxygen System (EWOT) Oxygen Concentrators Oxygen Reser…" at bounding box center [331, 55] width 489 height 24
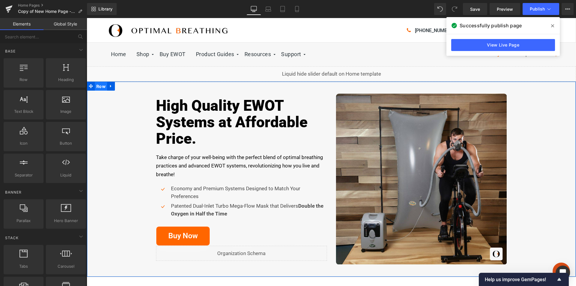
click at [100, 87] on span "Row" at bounding box center [101, 86] width 12 height 9
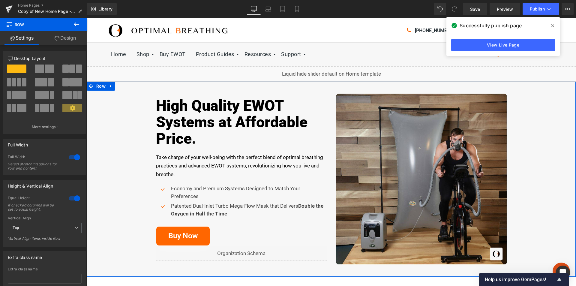
click at [67, 38] on link "Design" at bounding box center [66, 38] width 44 height 14
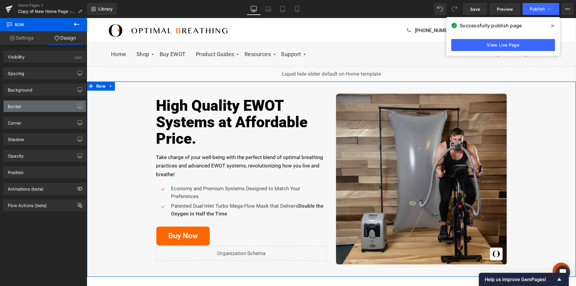
click at [22, 108] on div "Border" at bounding box center [45, 106] width 82 height 11
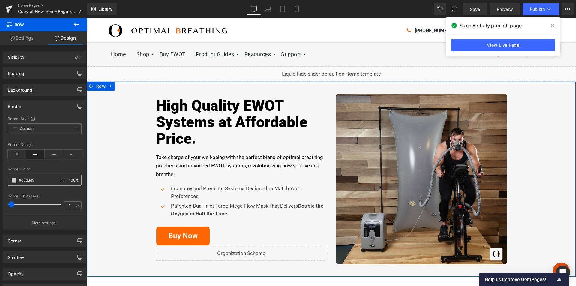
click at [15, 180] on span at bounding box center [14, 180] width 5 height 5
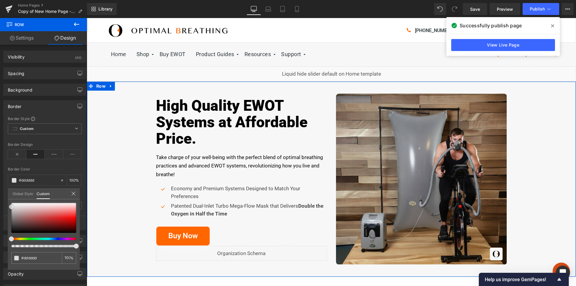
click at [11, 206] on span at bounding box center [11, 206] width 5 height 5
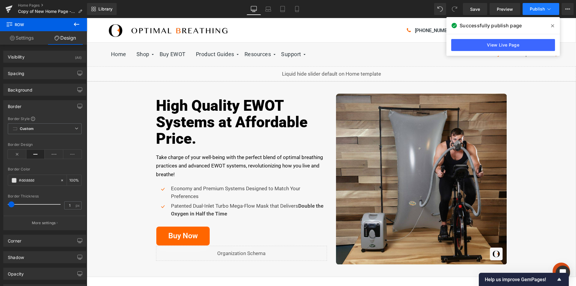
click at [541, 8] on span "Publish" at bounding box center [537, 9] width 15 height 5
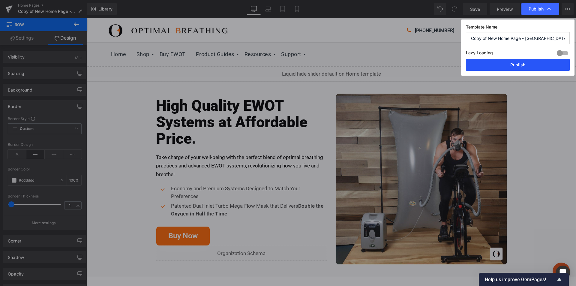
click at [520, 66] on button "Publish" at bounding box center [518, 65] width 104 height 12
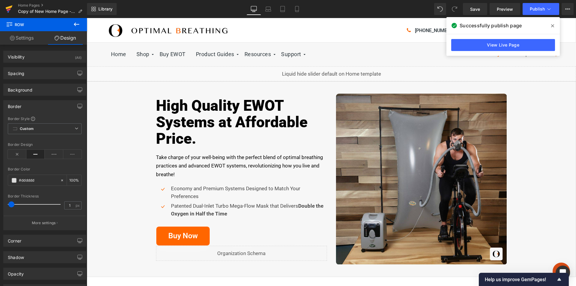
click at [10, 8] on icon at bounding box center [9, 7] width 7 height 4
